Goal: Navigation & Orientation: Find specific page/section

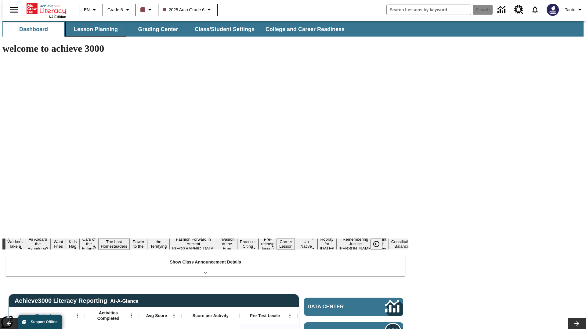
click at [93, 29] on button "Lesson Planning" at bounding box center [95, 29] width 61 height 15
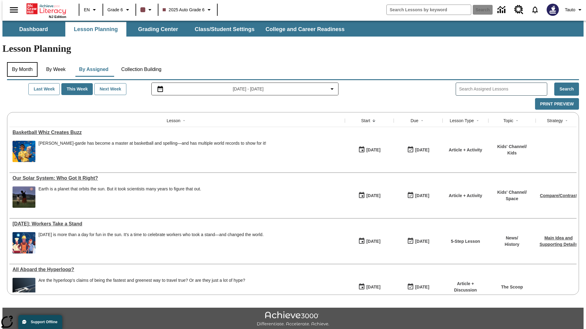
click at [20, 62] on button "By Month" at bounding box center [22, 69] width 31 height 15
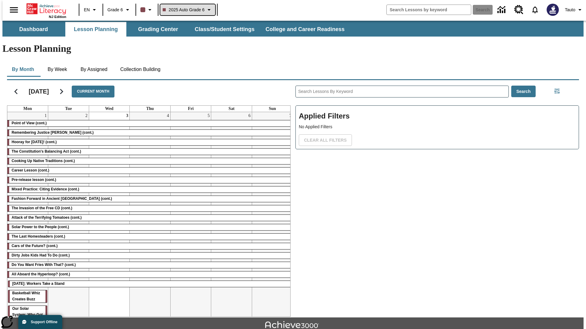
click at [187, 10] on span "2025 Auto Grade 6" at bounding box center [184, 10] width 42 height 6
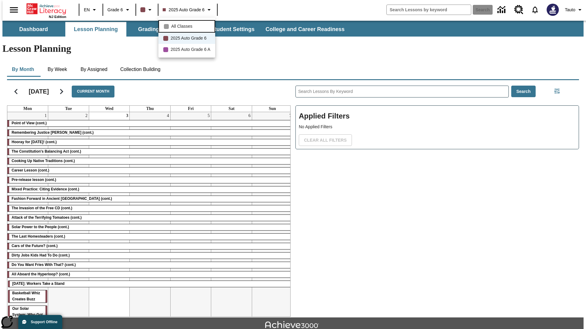
click at [188, 26] on span "All Classes" at bounding box center [181, 26] width 21 height 6
